Goal: Task Accomplishment & Management: Use online tool/utility

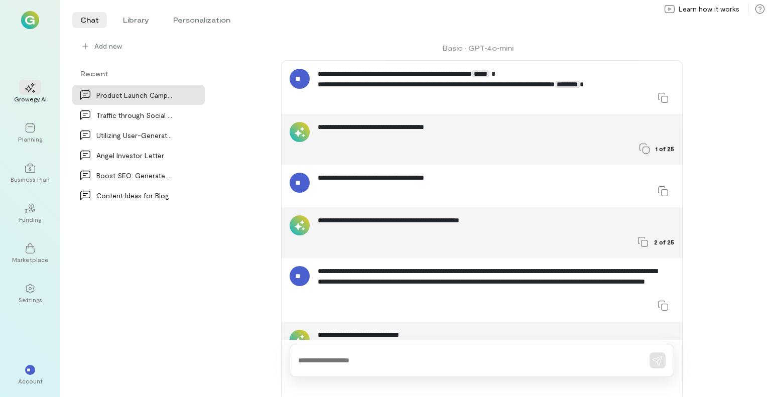
scroll to position [1460, 0]
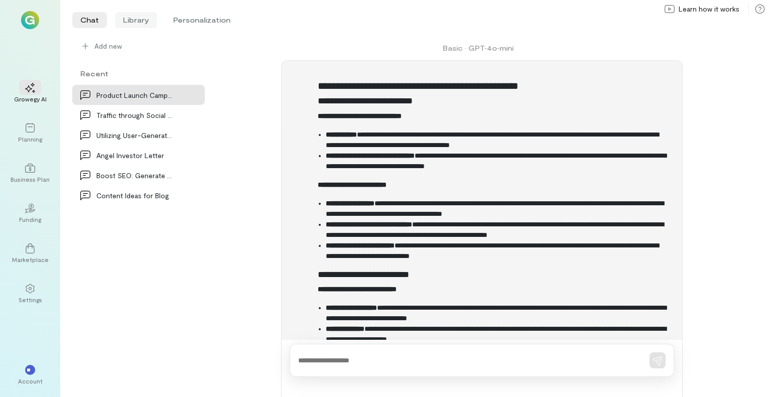
click at [143, 19] on li "Library" at bounding box center [136, 20] width 42 height 16
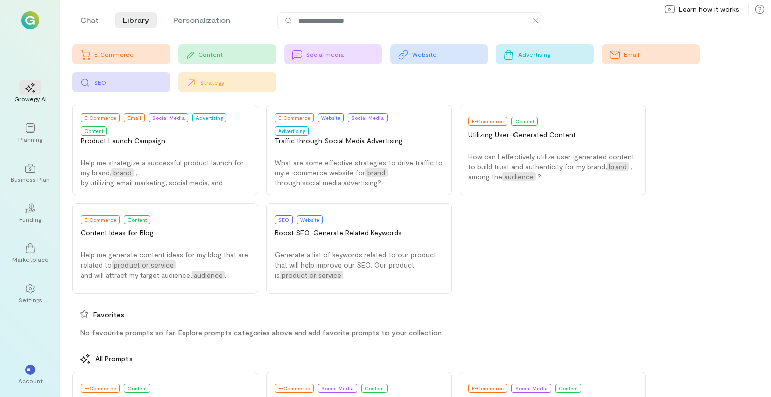
scroll to position [0, 0]
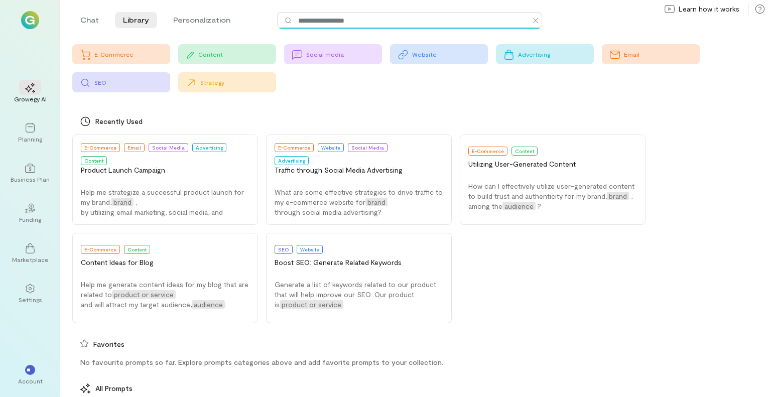
click at [357, 21] on input at bounding box center [414, 20] width 235 height 11
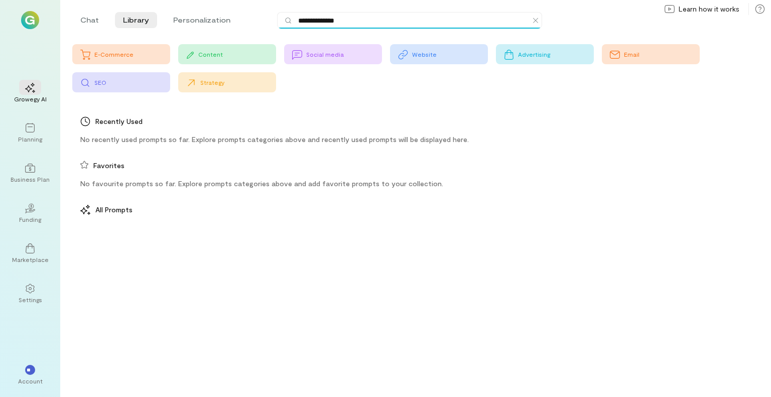
click at [210, 82] on div "Strategy" at bounding box center [238, 82] width 76 height 8
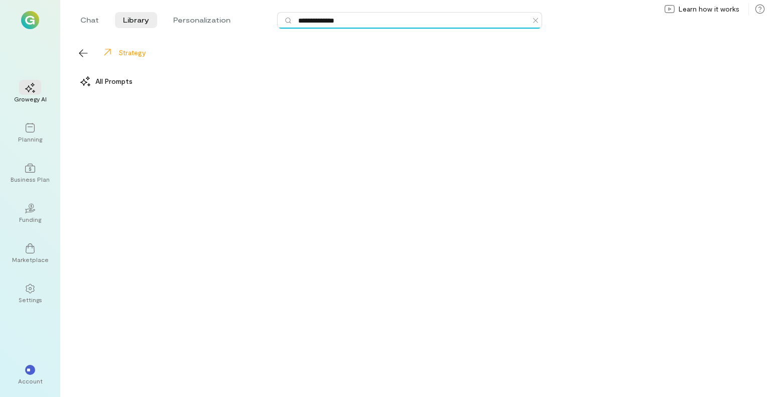
drag, startPoint x: 316, startPoint y: 21, endPoint x: 345, endPoint y: 15, distance: 30.2
click at [316, 21] on input "**********" at bounding box center [414, 20] width 235 height 11
type input "******"
click at [128, 50] on div "Strategy" at bounding box center [131, 52] width 27 height 11
click at [206, 13] on li "Personalization" at bounding box center [201, 20] width 73 height 16
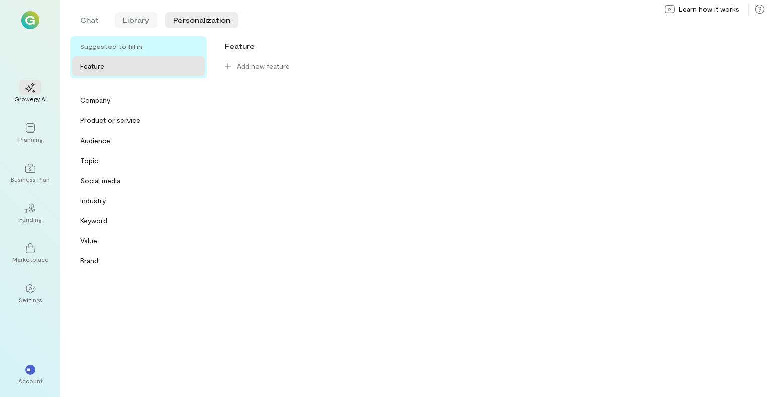
click at [132, 19] on li "Library" at bounding box center [136, 20] width 42 height 16
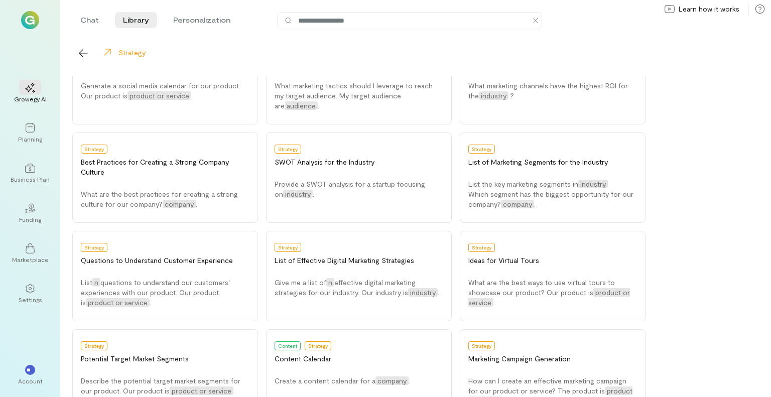
scroll to position [394, 0]
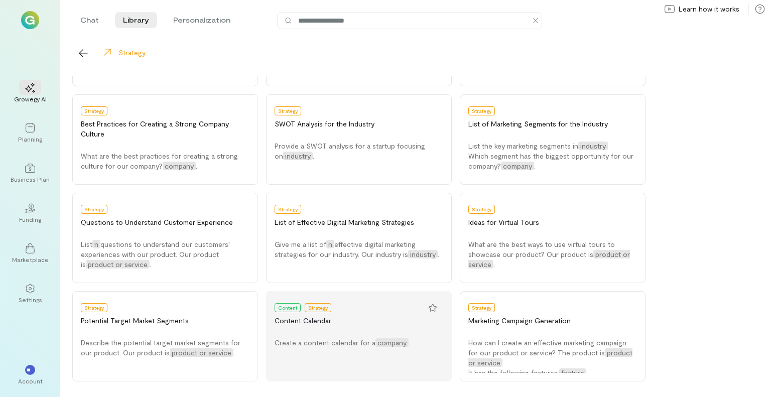
drag, startPoint x: 378, startPoint y: 307, endPoint x: 386, endPoint y: 297, distance: 13.2
click at [386, 297] on button "Content Strategy Content Calendar Create a content calendar for a company ." at bounding box center [359, 336] width 186 height 90
